Goal: Book appointment/travel/reservation

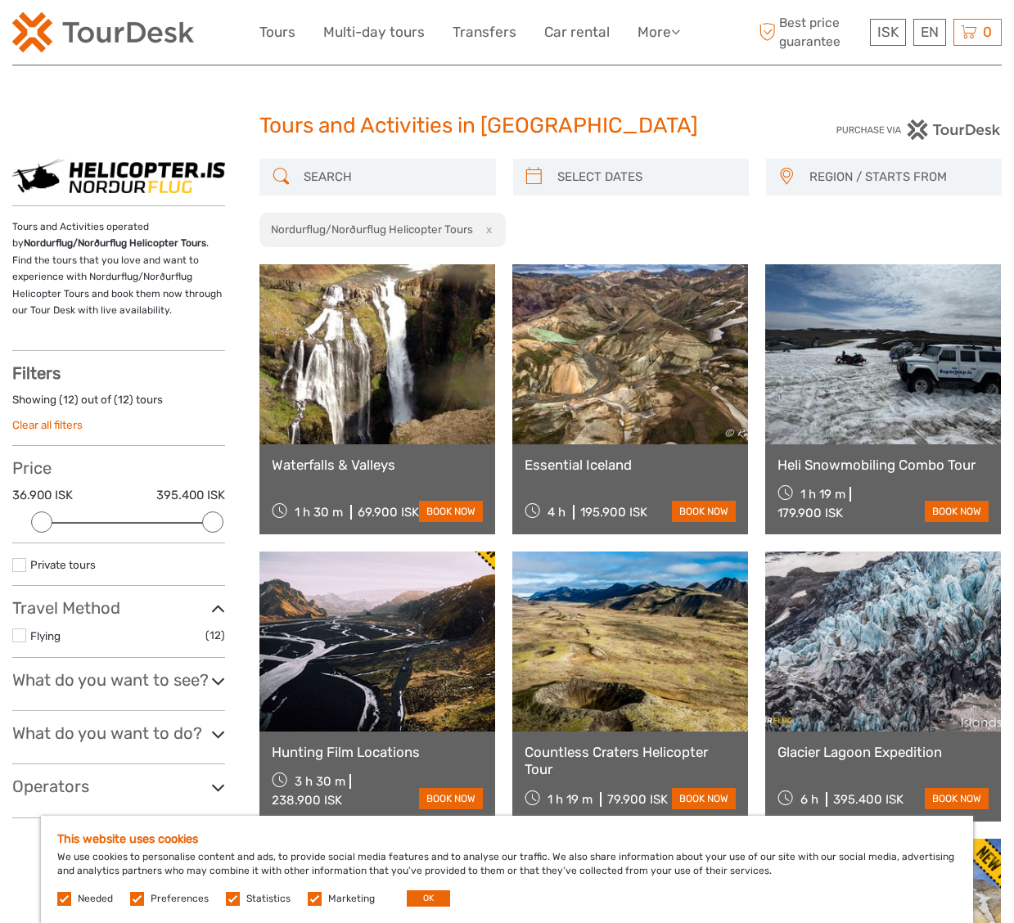
select select
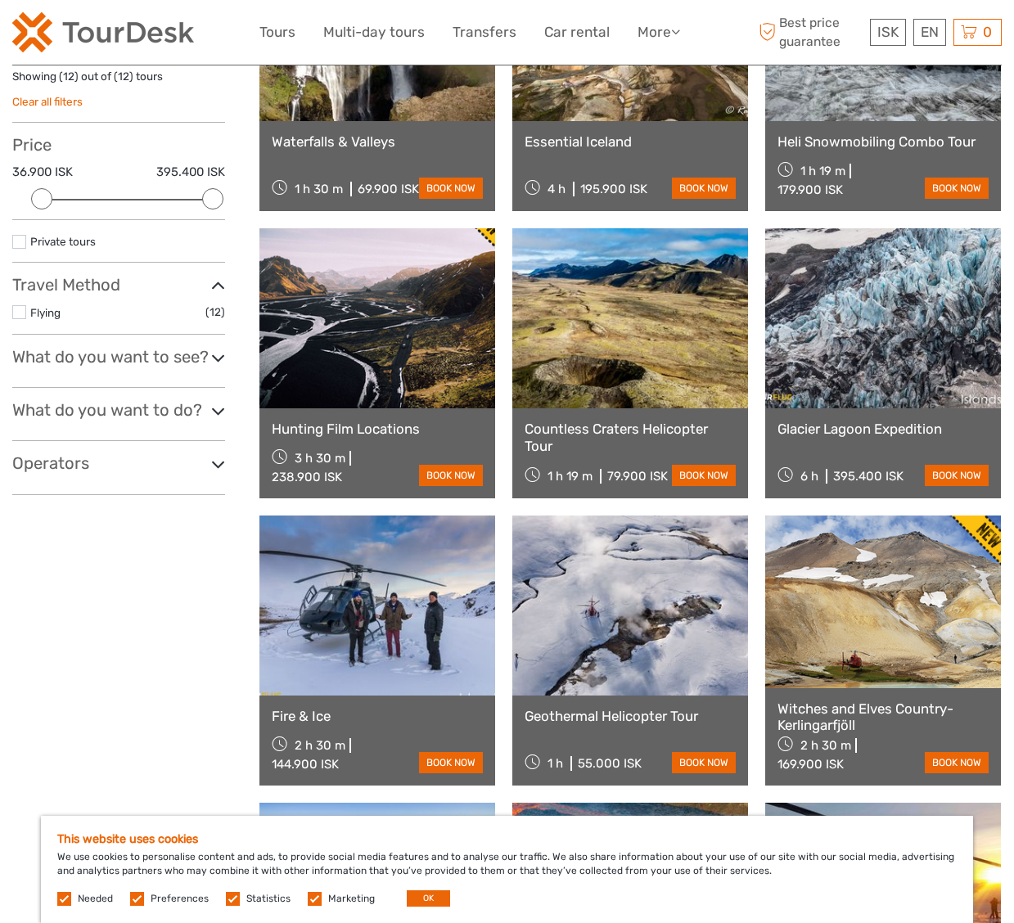
scroll to position [325, 0]
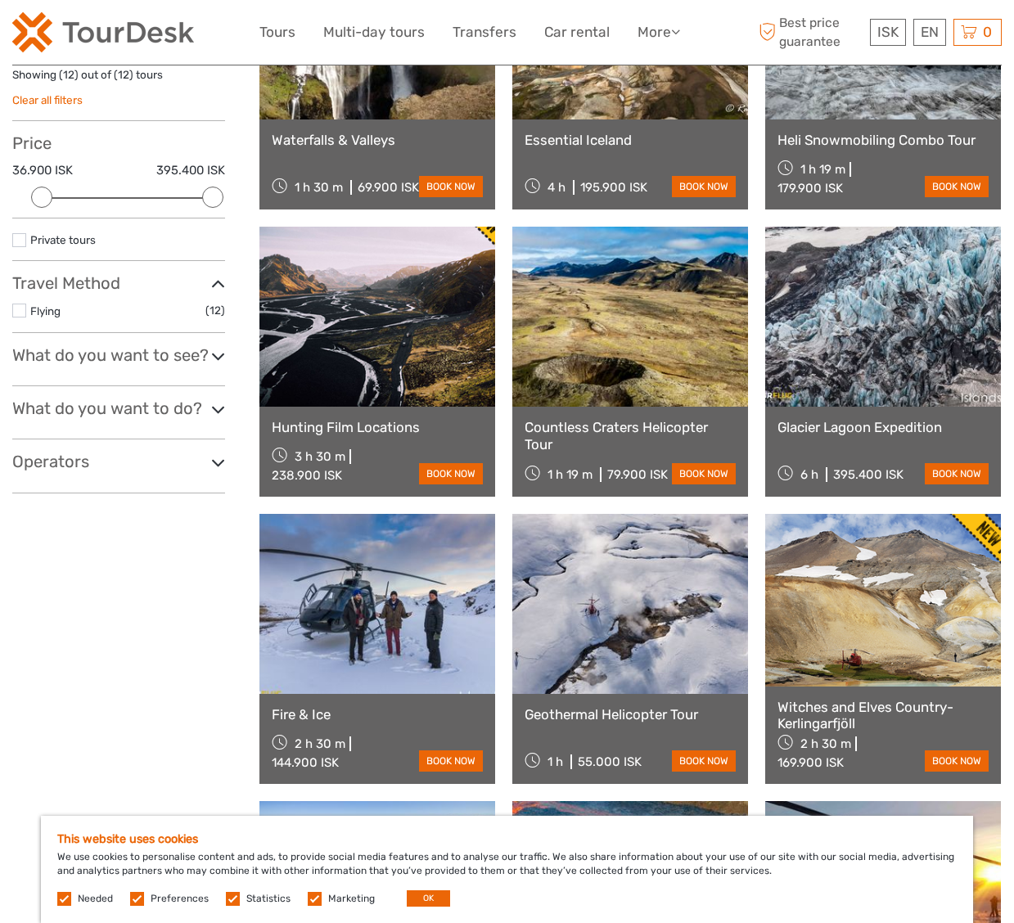
click at [596, 112] on link at bounding box center [630, 29] width 236 height 180
click at [369, 626] on link at bounding box center [377, 604] width 236 height 180
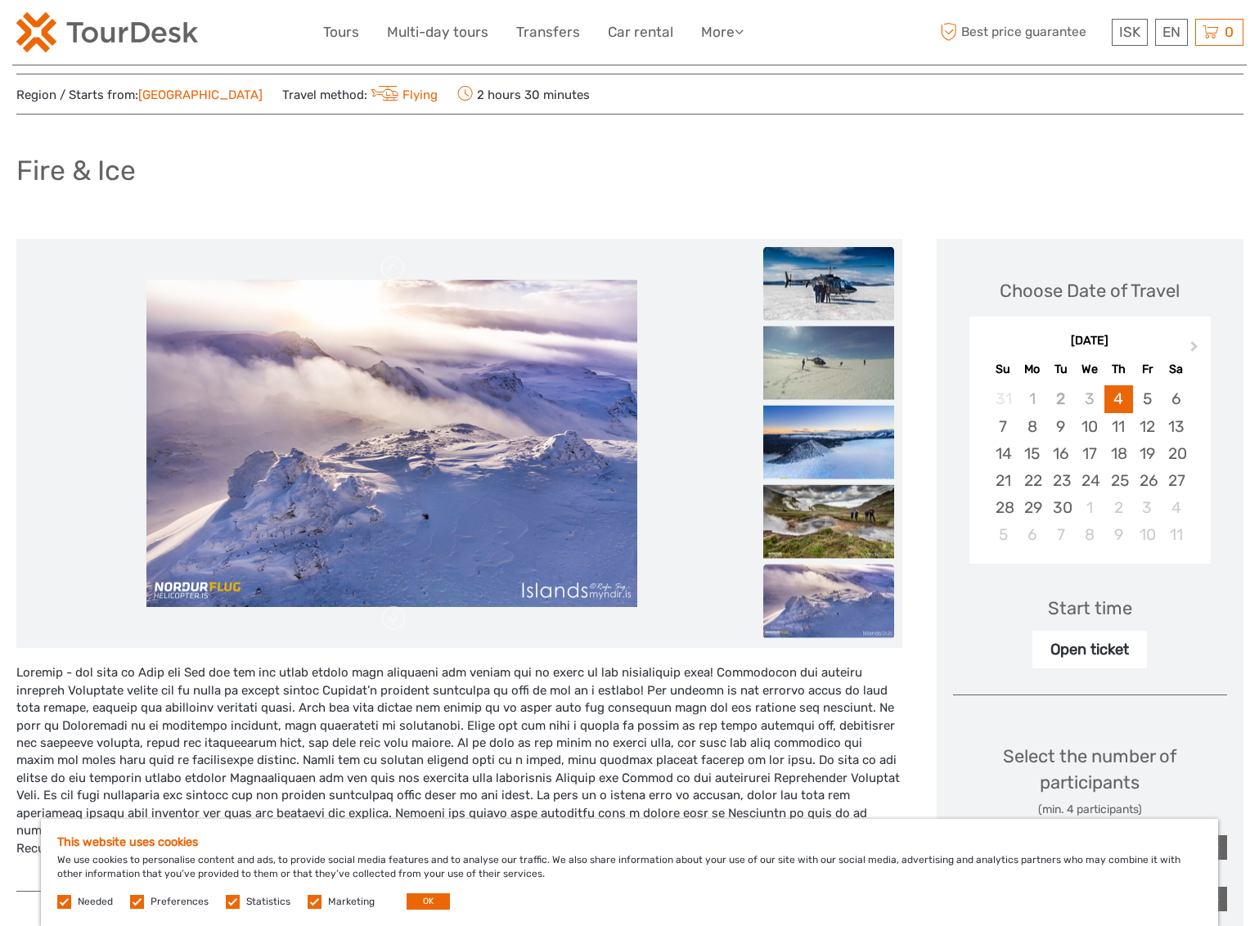
click at [846, 278] on img at bounding box center [828, 284] width 131 height 74
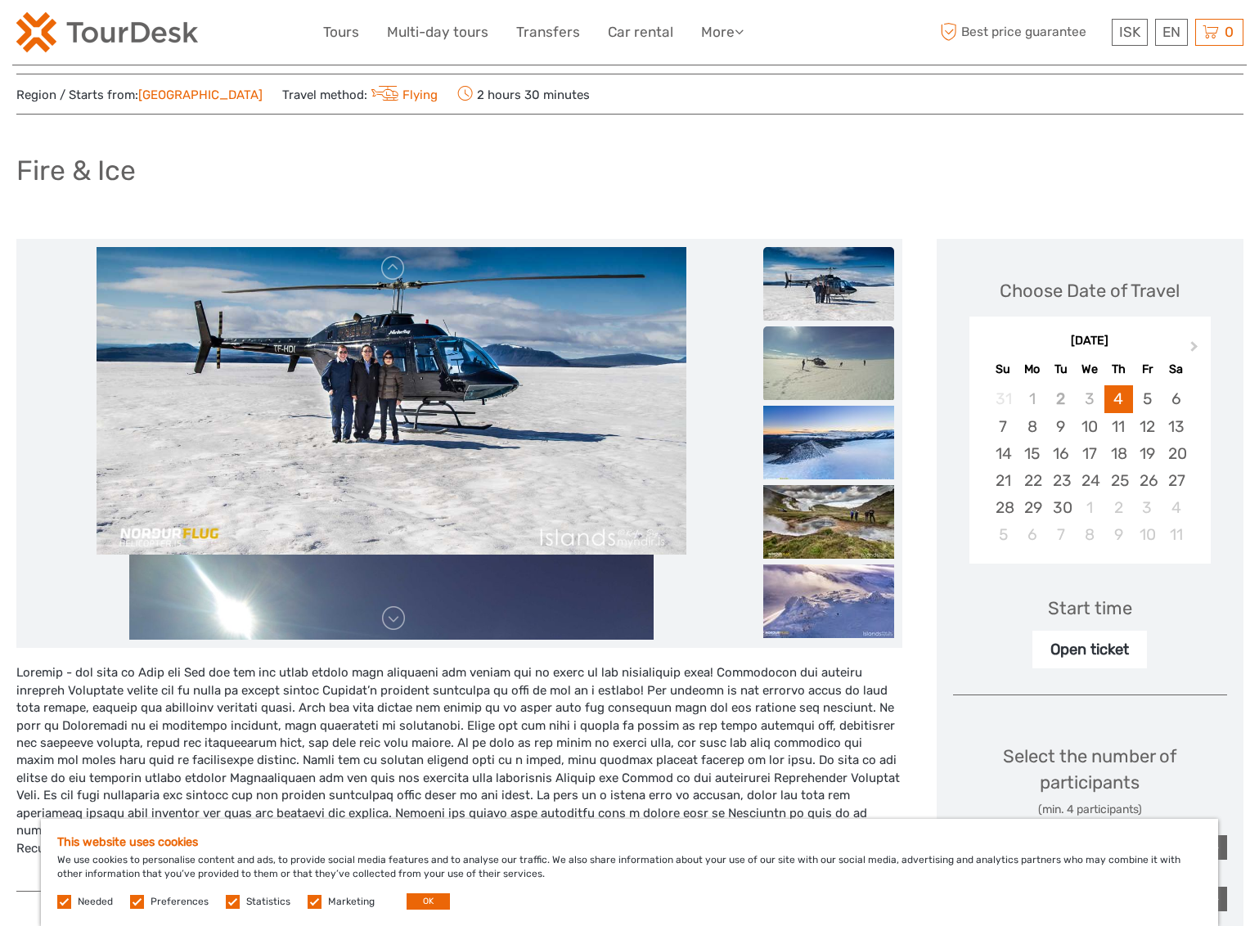
click at [819, 375] on img at bounding box center [828, 363] width 131 height 74
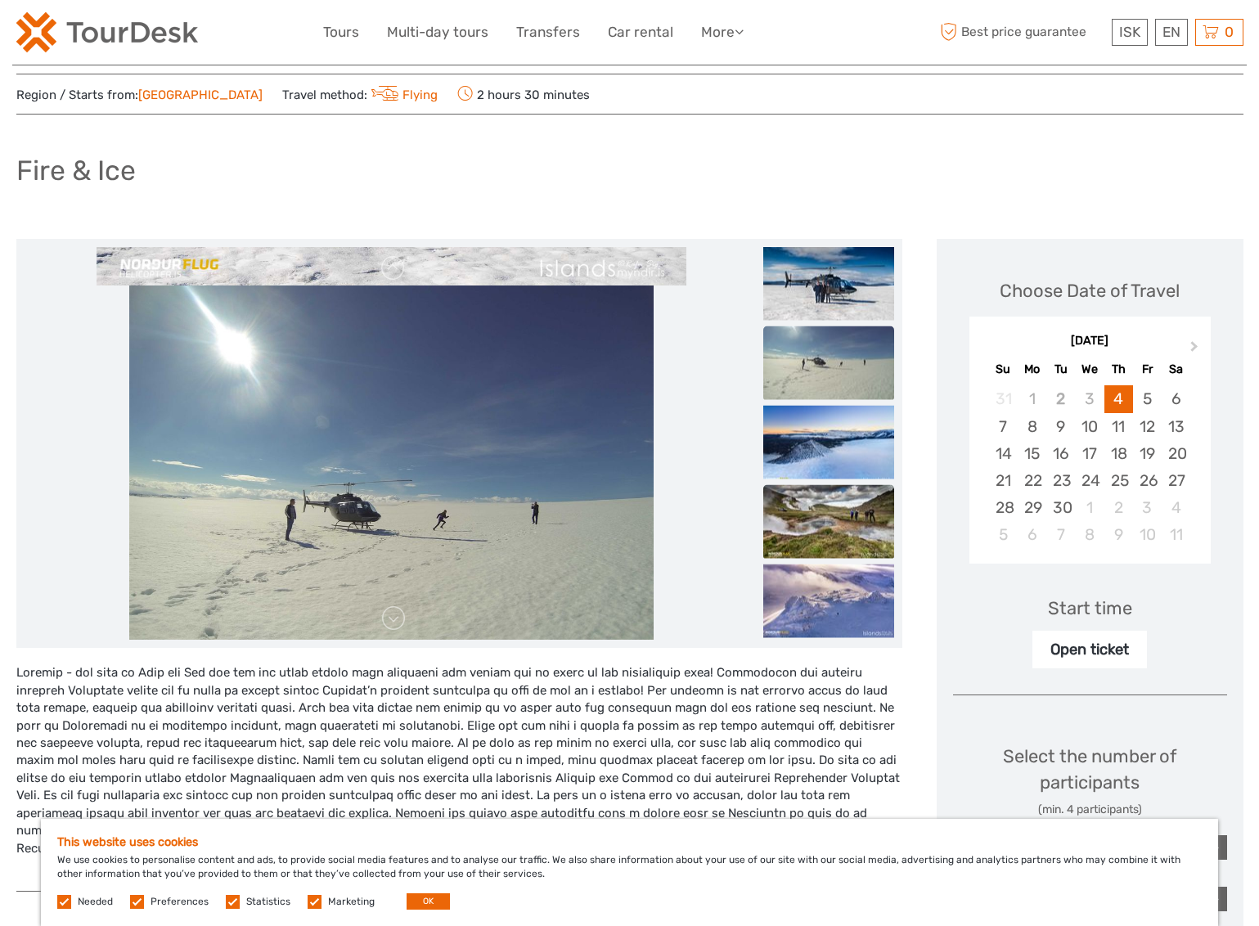
click at [839, 526] on img at bounding box center [828, 522] width 131 height 74
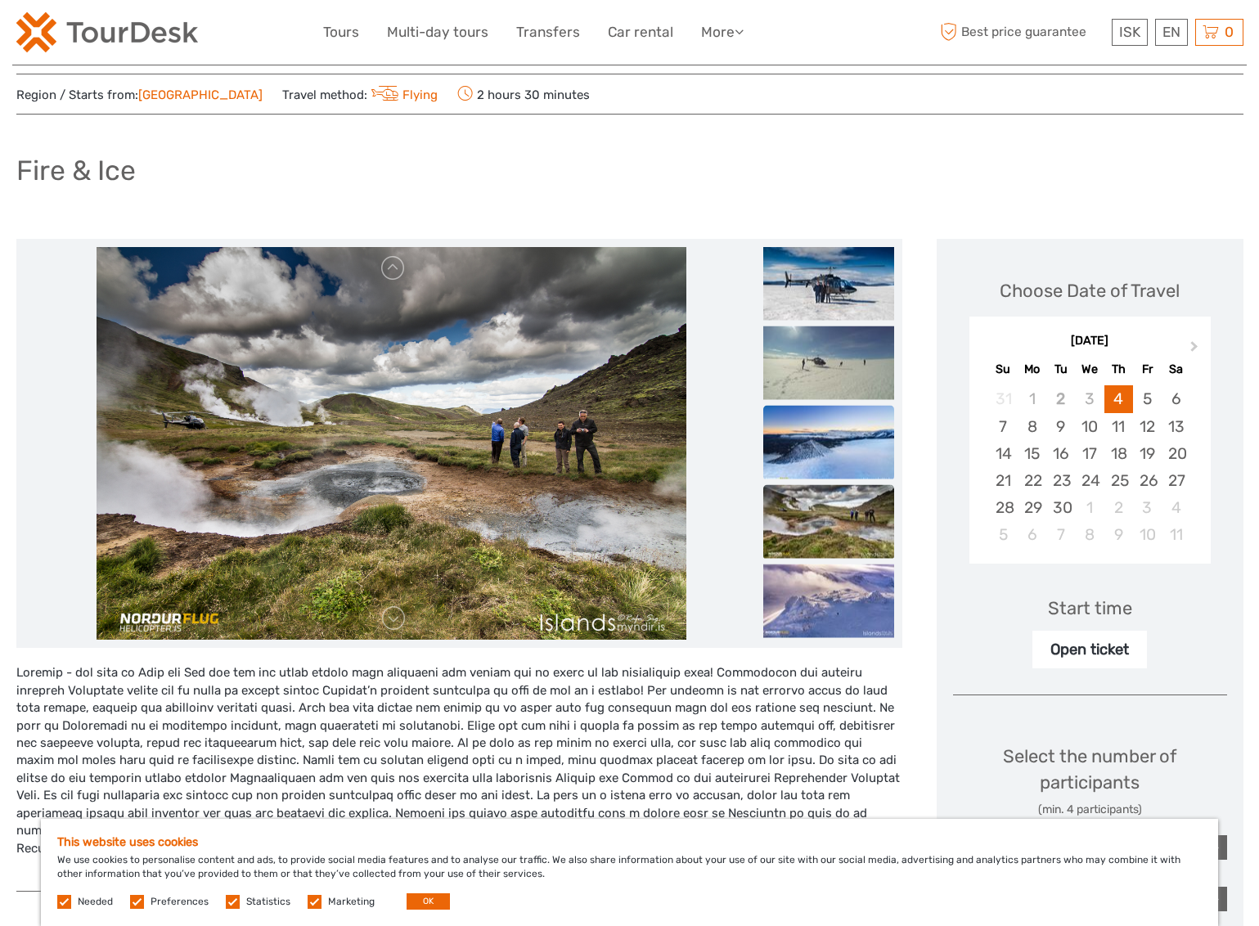
click at [842, 455] on img at bounding box center [828, 443] width 131 height 74
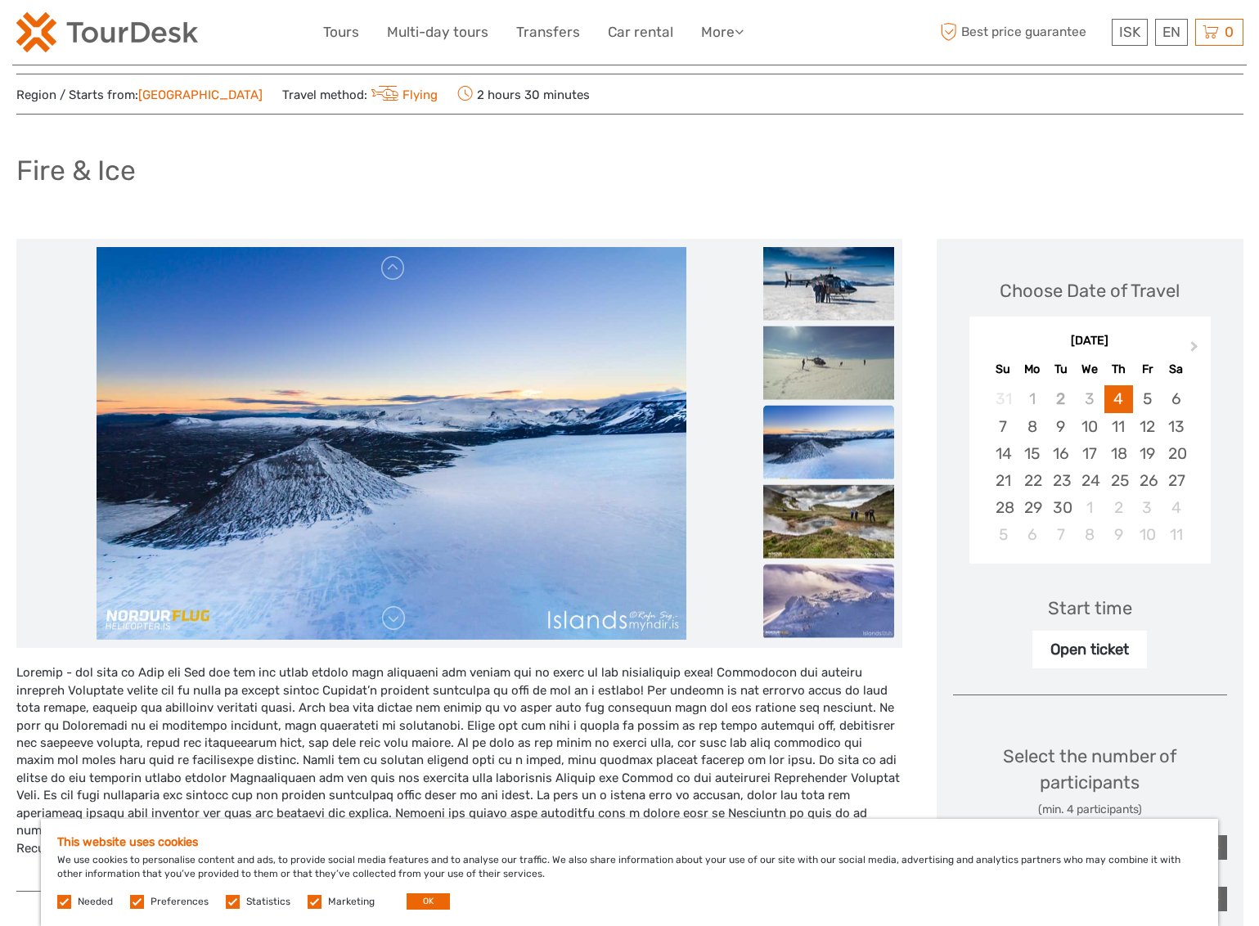
click at [839, 603] on img at bounding box center [828, 601] width 131 height 74
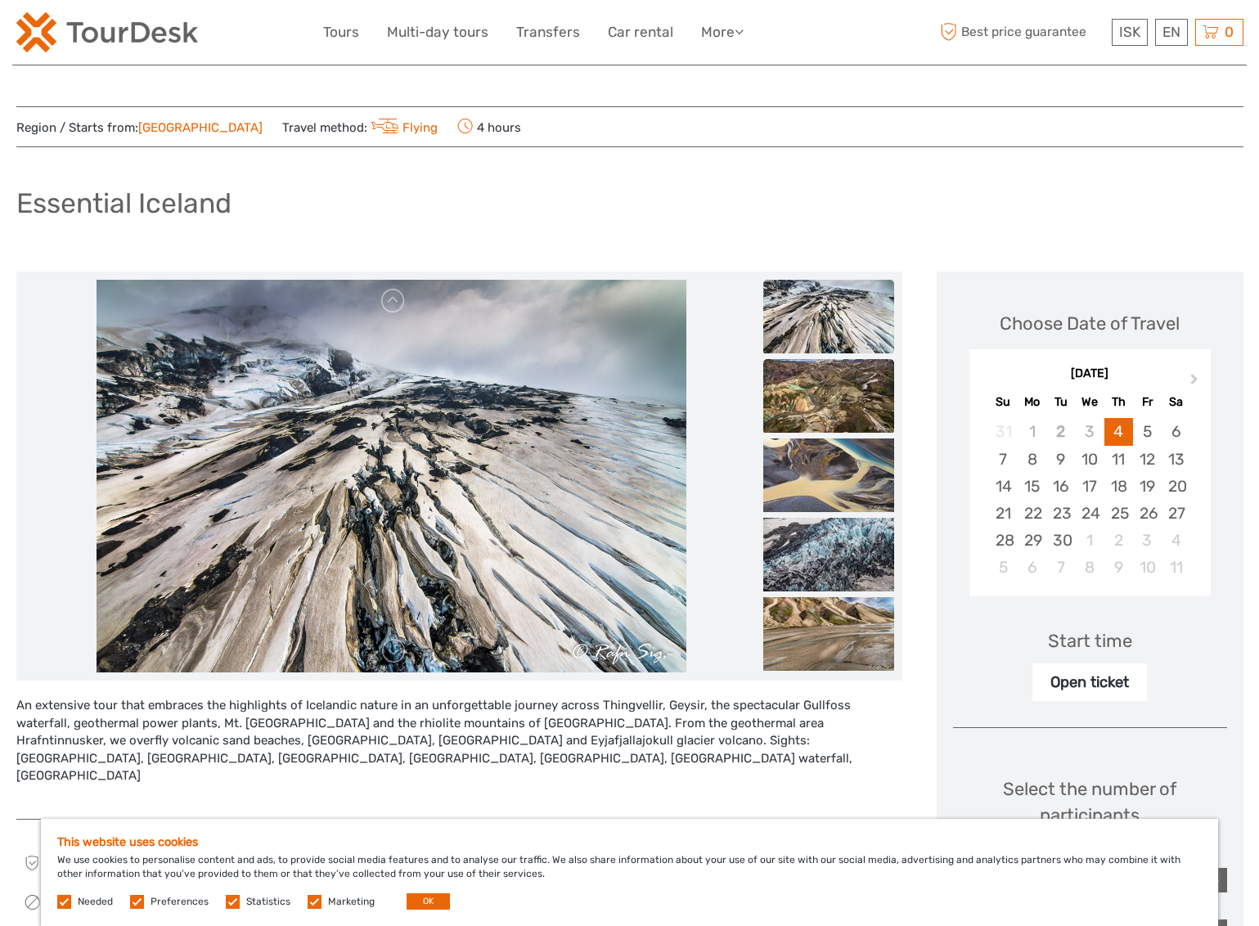
click at [803, 429] on img at bounding box center [828, 396] width 131 height 74
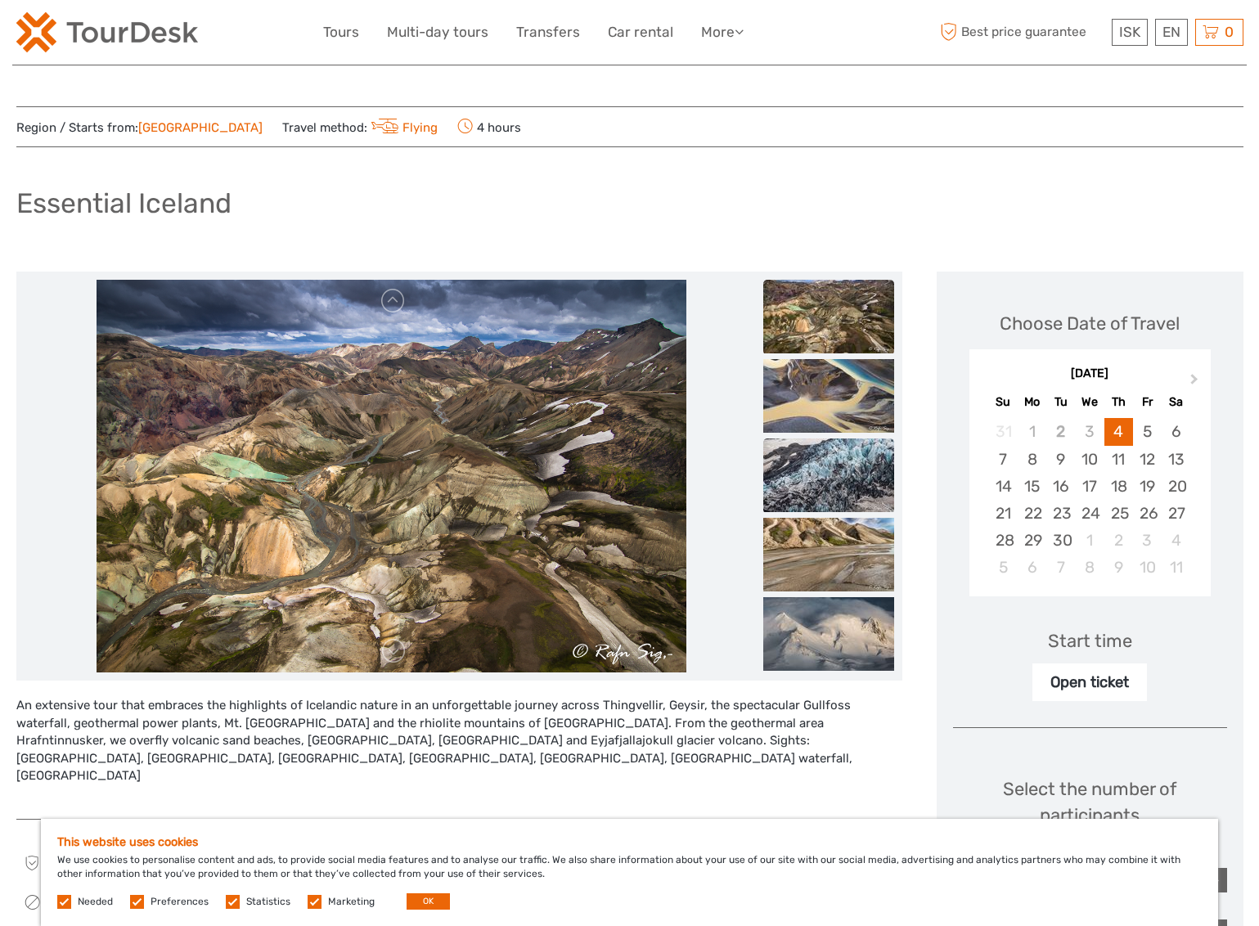
click at [800, 441] on img at bounding box center [828, 475] width 131 height 74
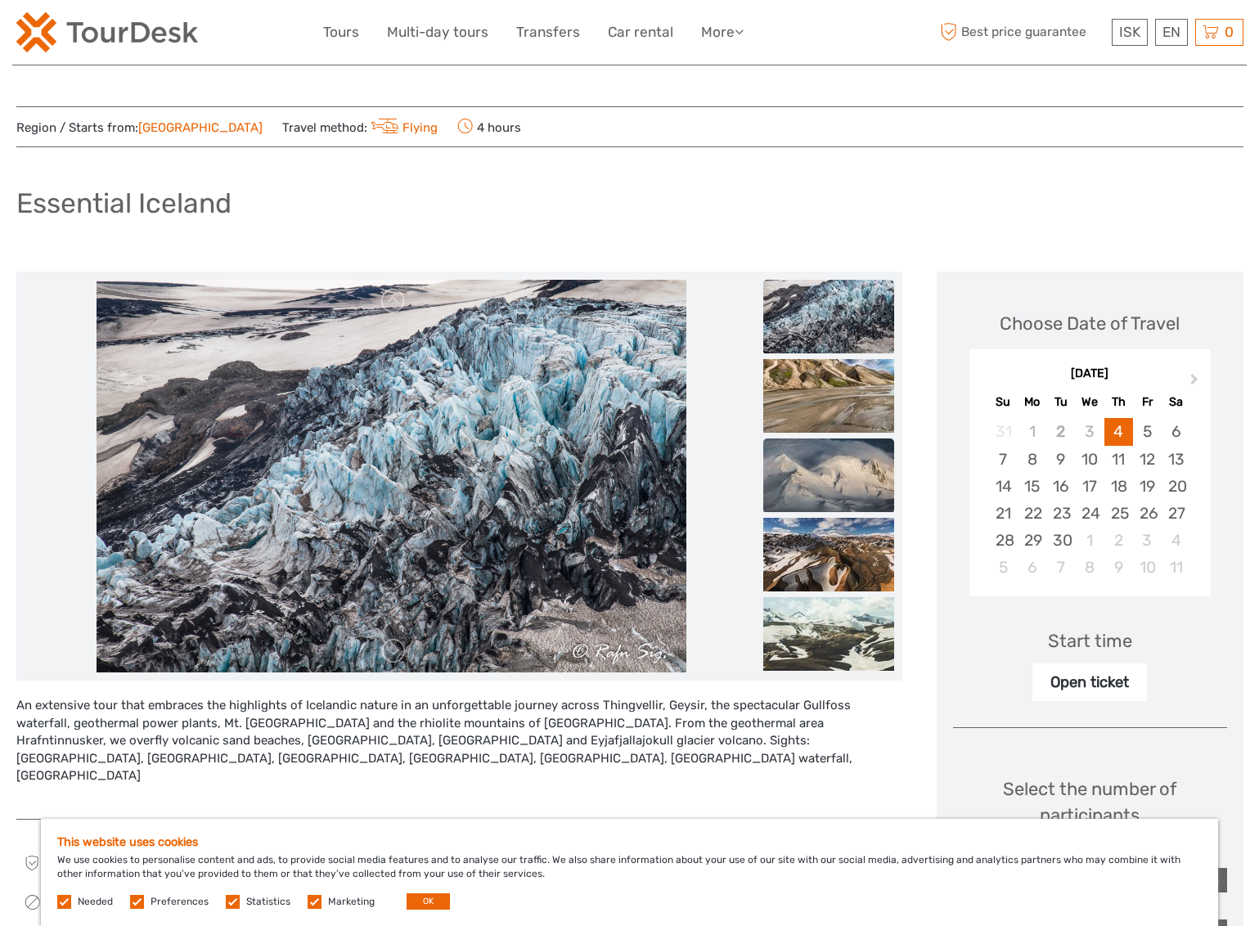
click at [801, 458] on img at bounding box center [828, 475] width 131 height 74
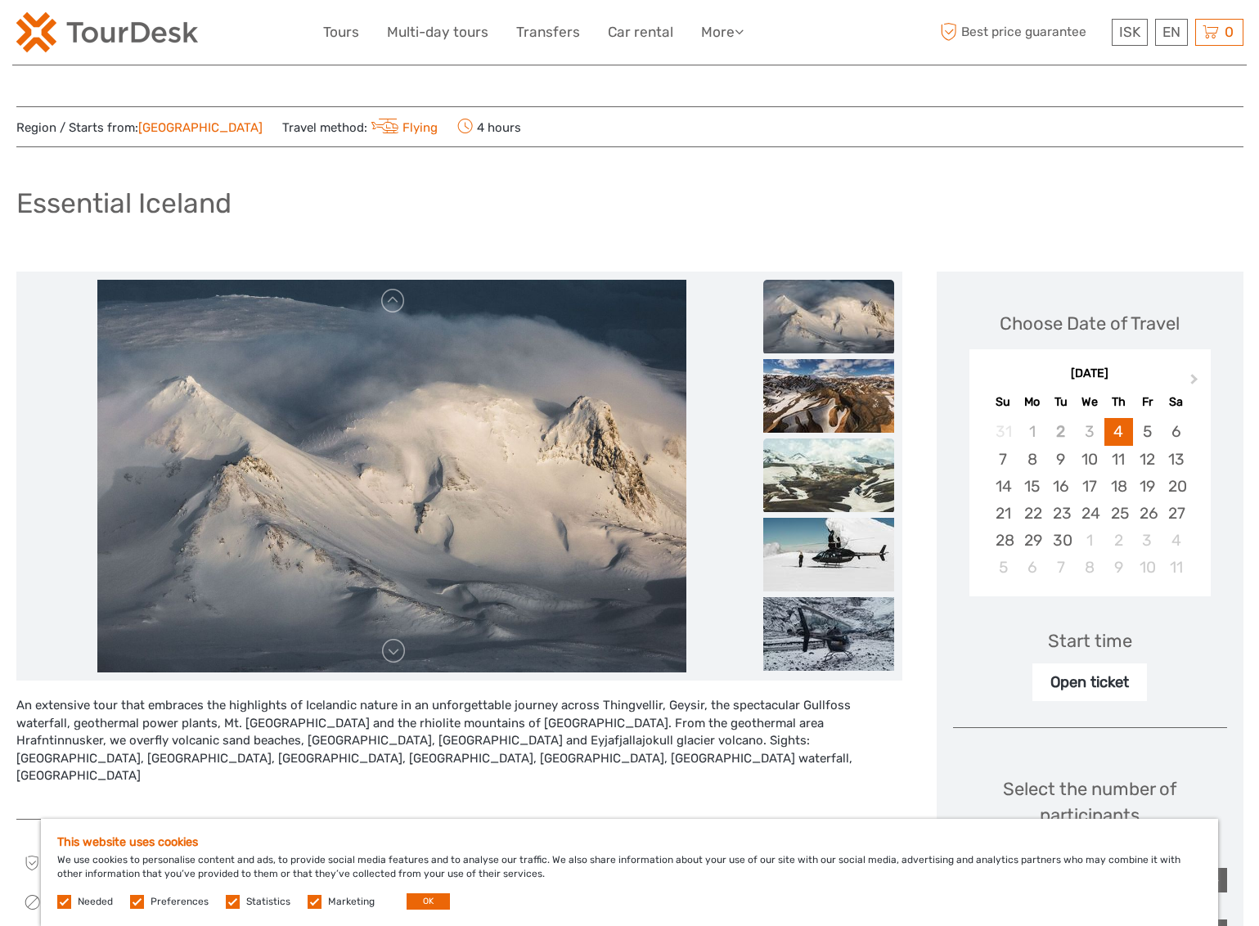
click at [807, 491] on img at bounding box center [828, 475] width 131 height 74
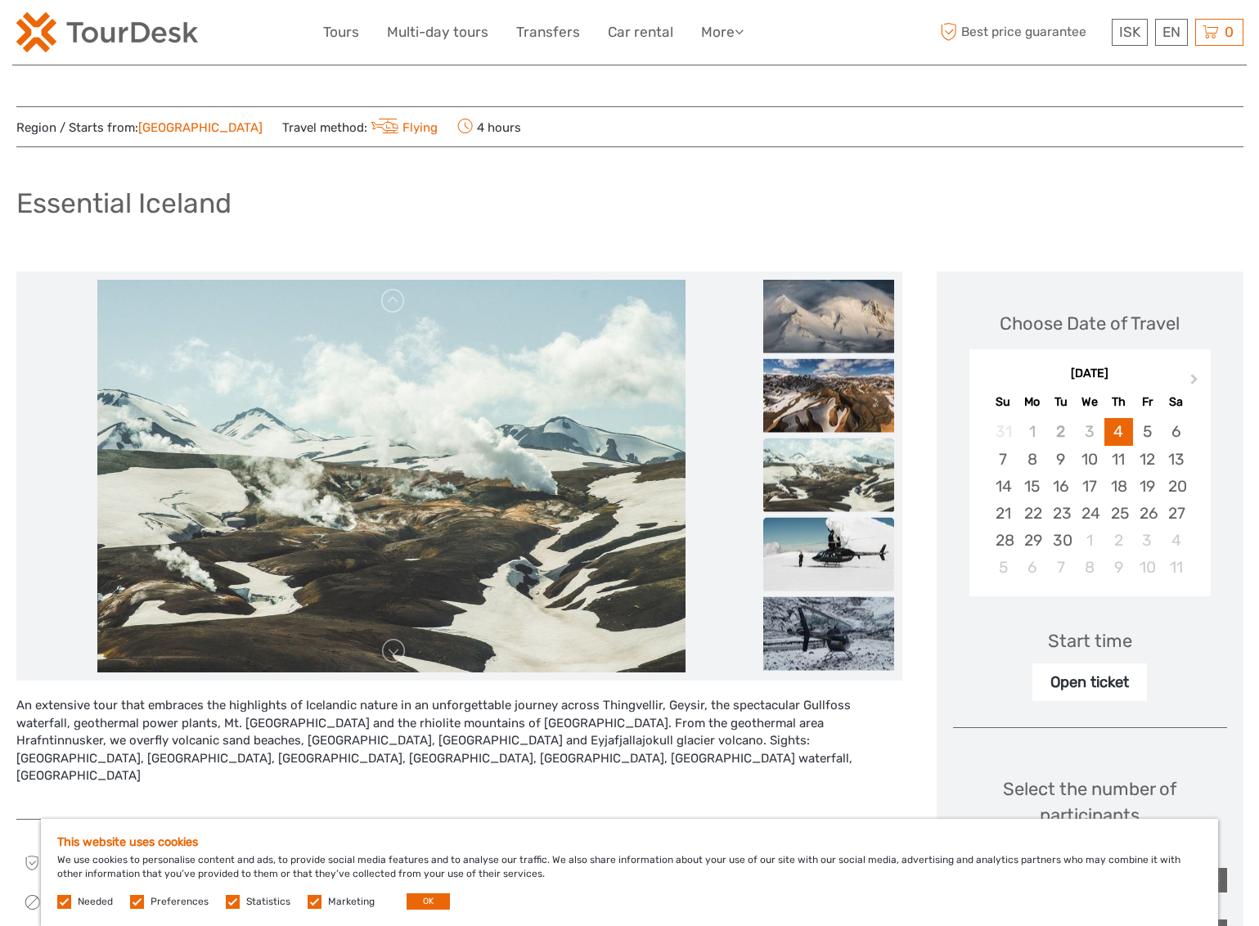
click at [814, 550] on img at bounding box center [828, 555] width 131 height 74
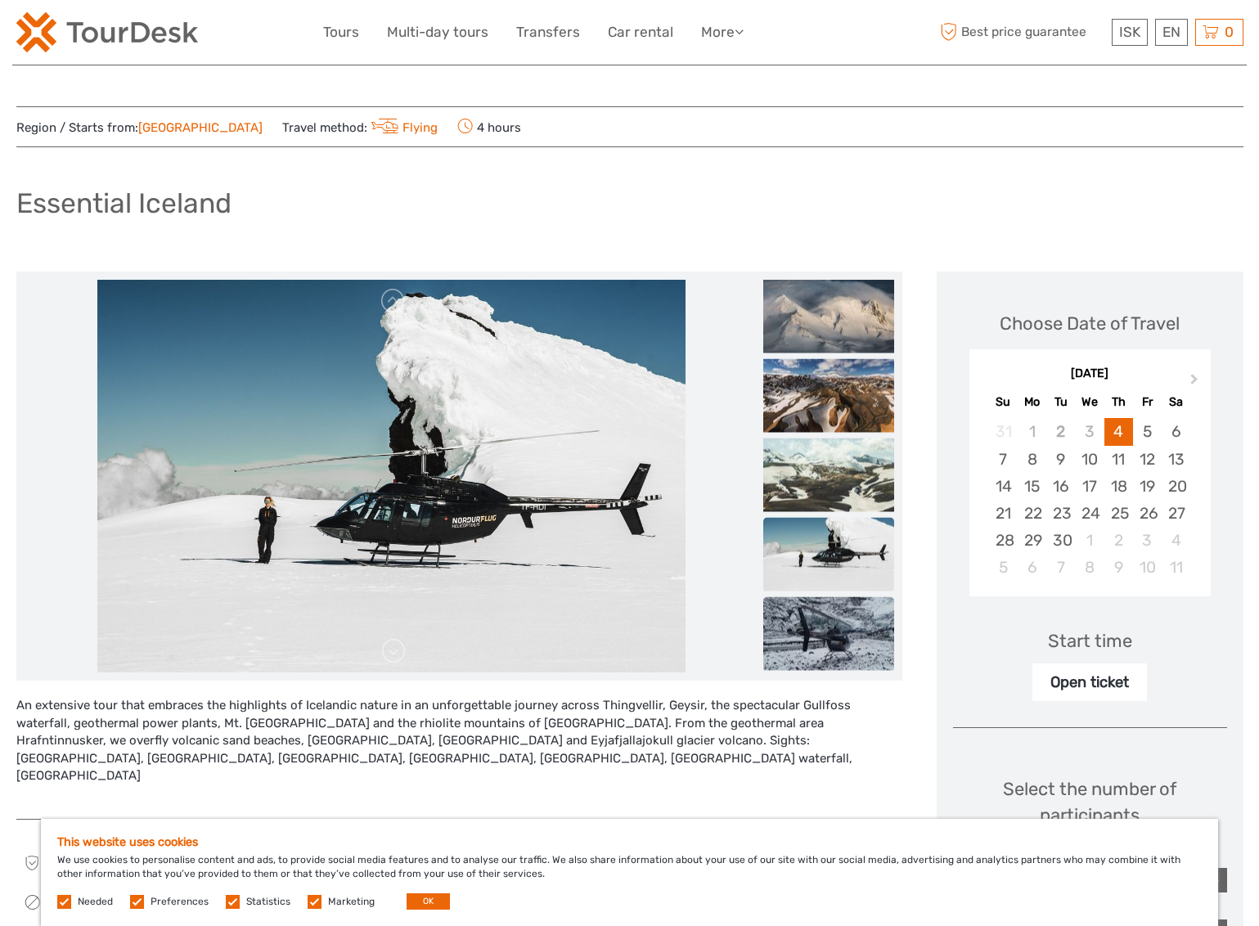
click at [833, 624] on img at bounding box center [828, 634] width 131 height 74
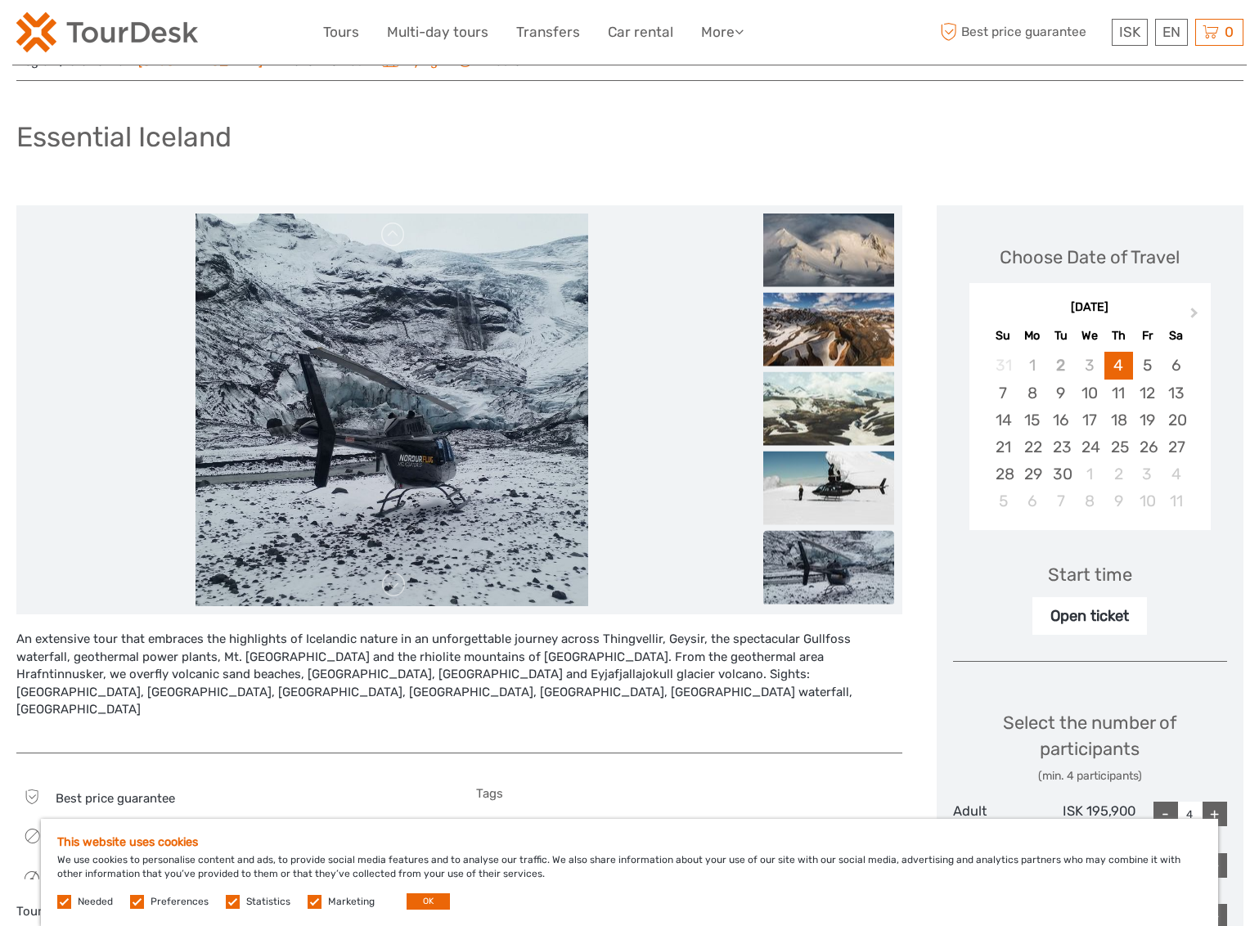
scroll to position [70, 0]
